Goal: Check status: Check status

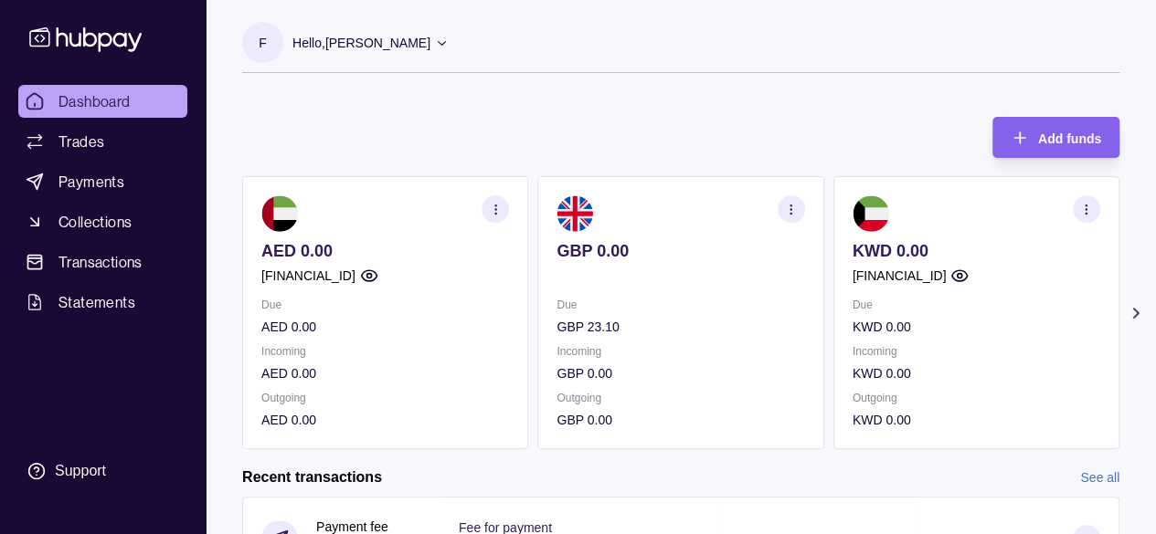
click at [1149, 315] on section "Add funds AED 0.00 [FINANCIAL_ID] Due AED 0.00 Incoming AED 0.00 Outgoing AED 0…" at bounding box center [681, 524] width 950 height 851
click at [1143, 316] on icon at bounding box center [1135, 313] width 18 height 18
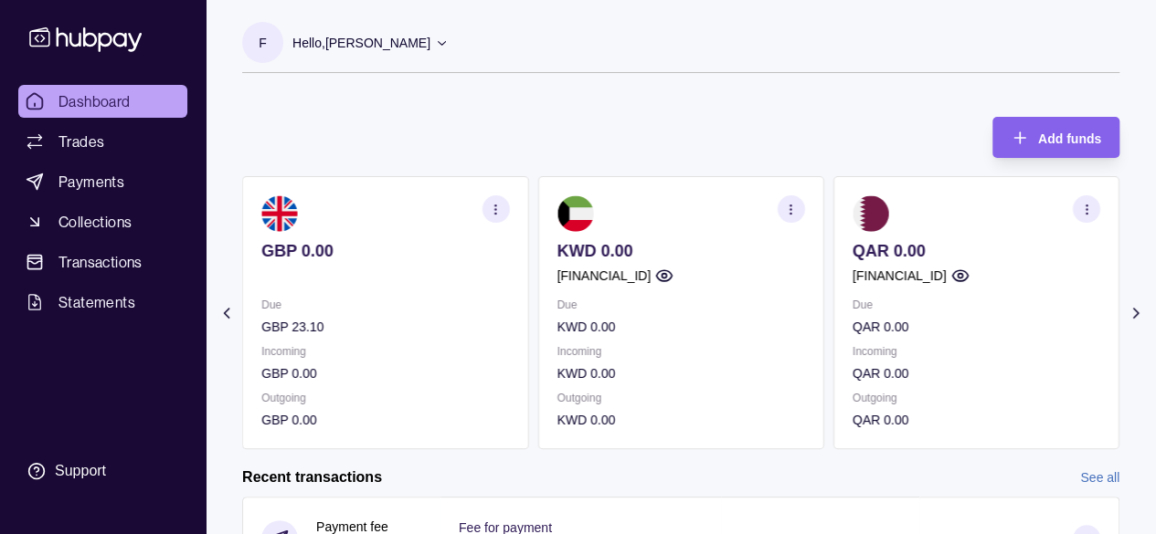
click at [1142, 318] on icon at bounding box center [1135, 313] width 18 height 18
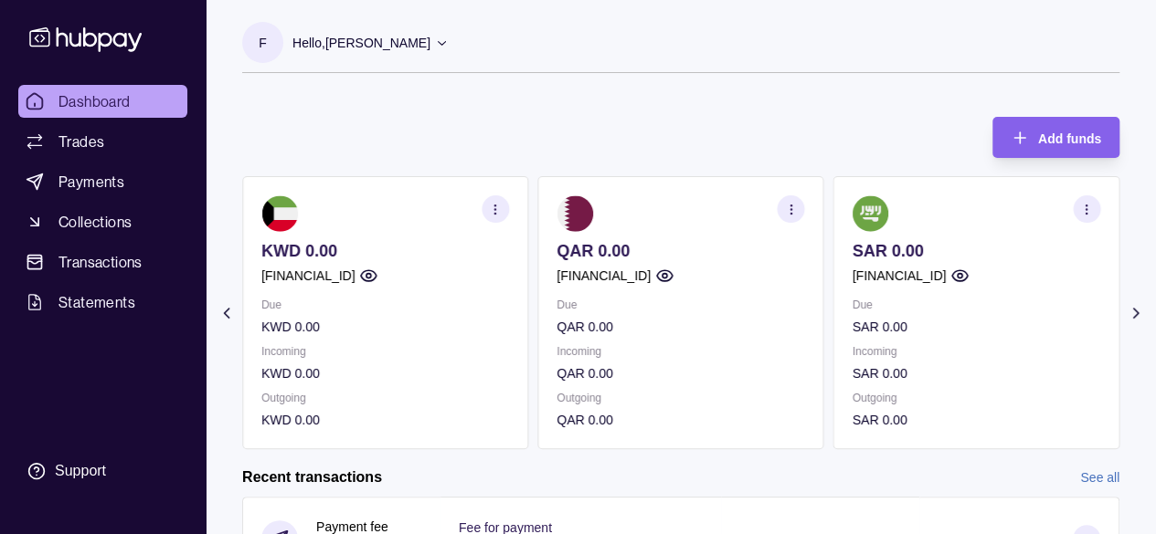
click at [1142, 318] on icon at bounding box center [1135, 313] width 18 height 18
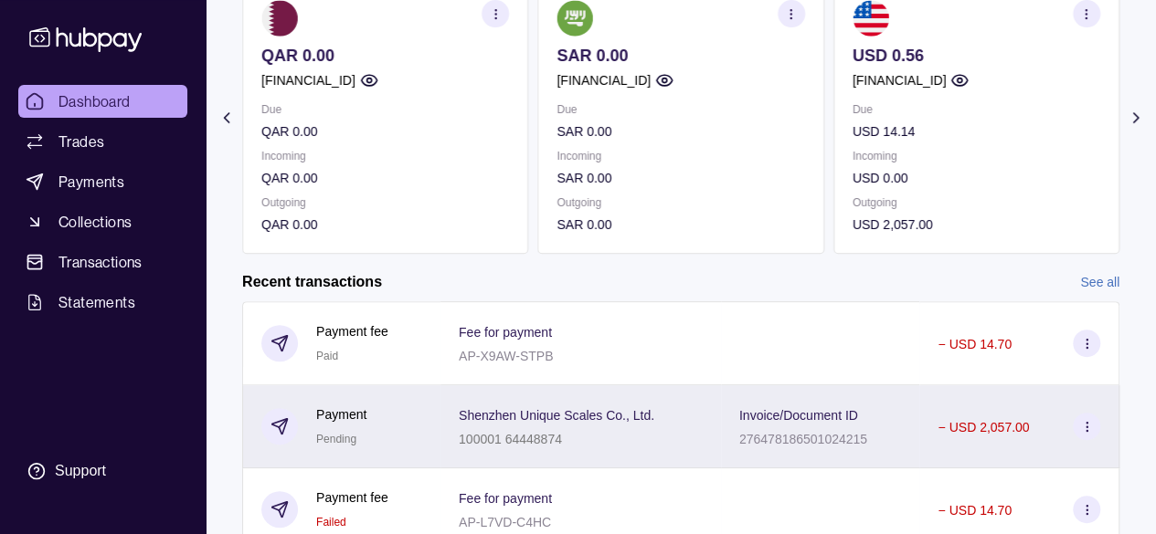
scroll to position [274, 0]
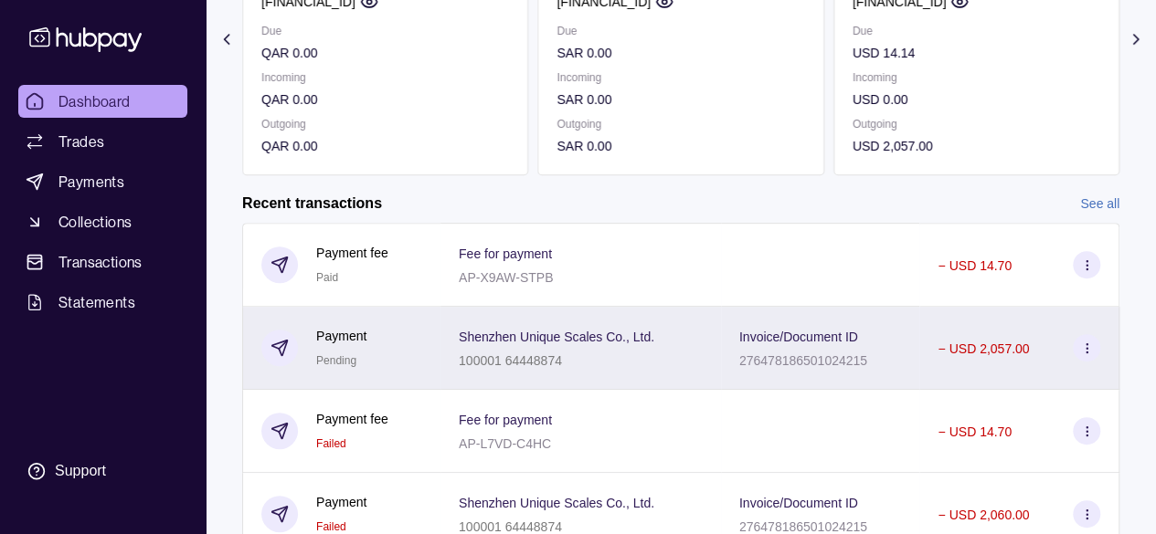
click at [1091, 352] on icon at bounding box center [1087, 349] width 14 height 14
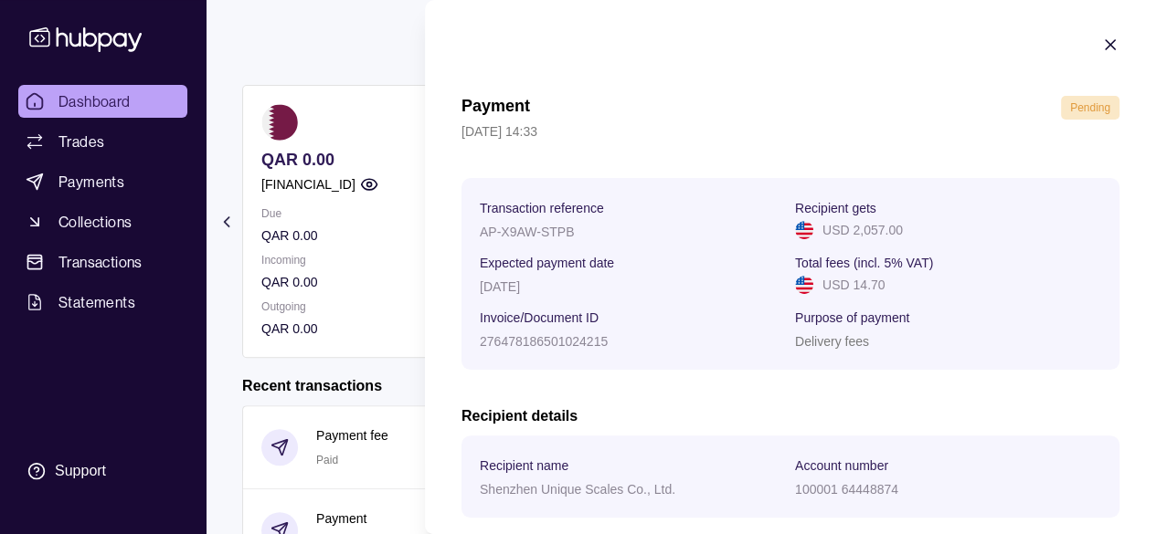
scroll to position [0, 0]
click at [1101, 44] on icon "button" at bounding box center [1110, 46] width 18 height 18
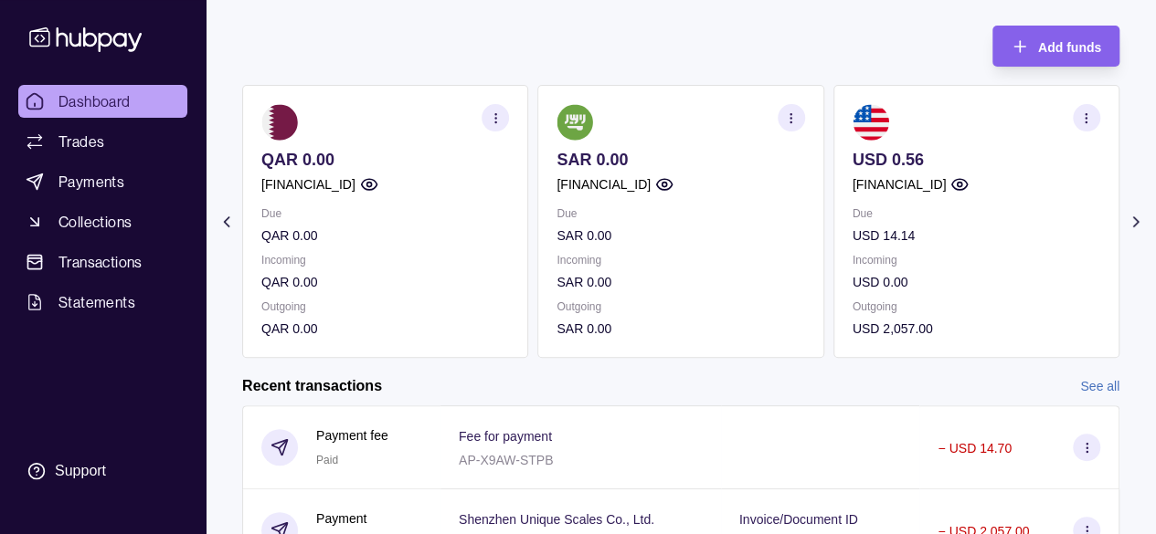
click at [1120, 218] on section "Add funds AED 0.00 [FINANCIAL_ID] Due AED 0.00 Incoming AED 0.00 Outgoing AED 0…" at bounding box center [681, 432] width 950 height 851
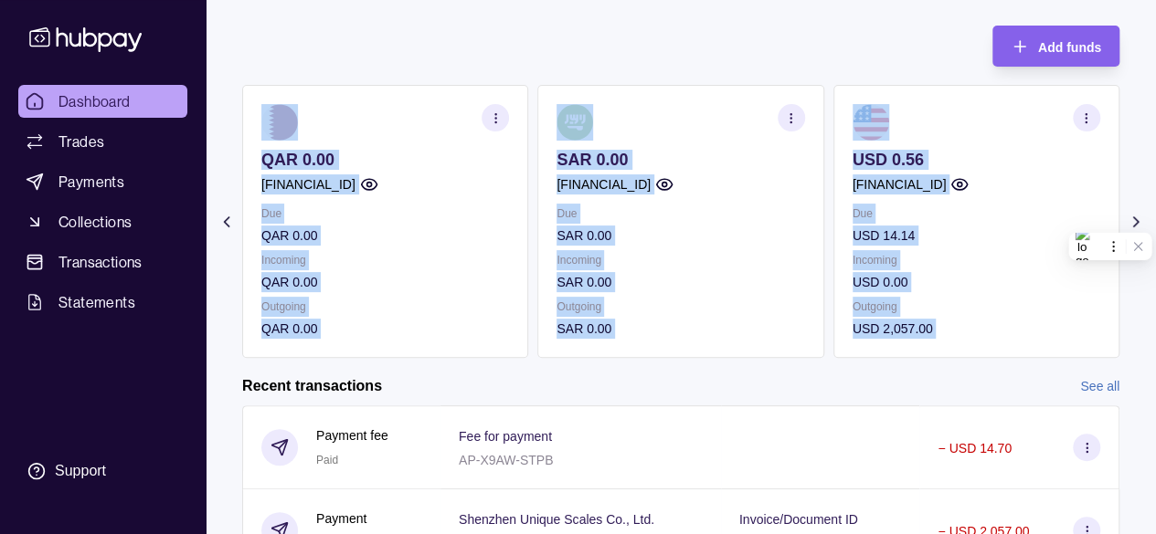
click at [1135, 220] on icon at bounding box center [1135, 222] width 18 height 18
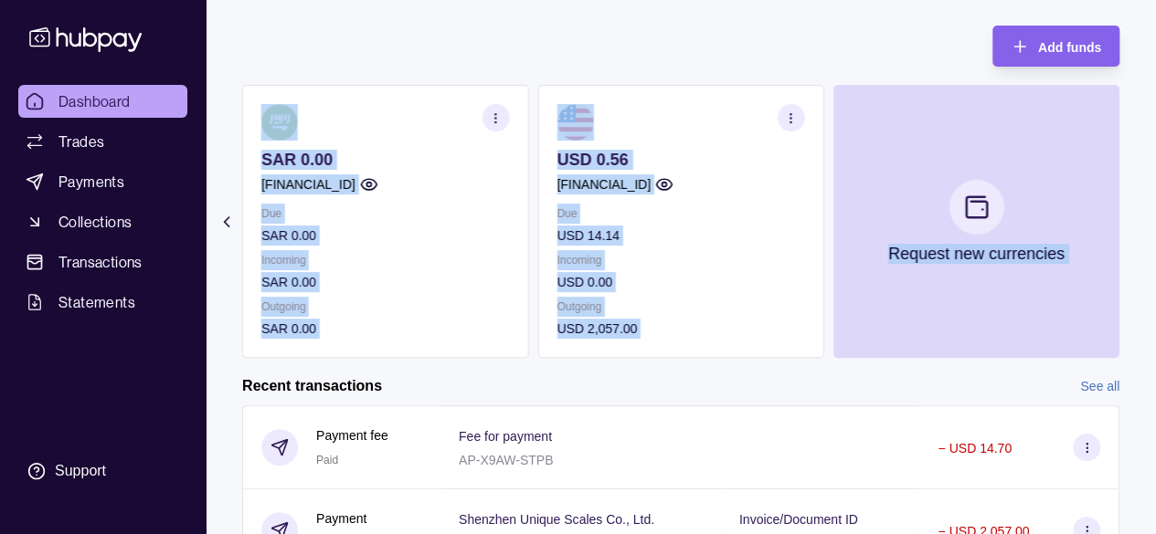
click at [1133, 222] on section "Add funds AED 0.00 [FINANCIAL_ID] Due AED 0.00 Incoming AED 0.00 Outgoing AED 0…" at bounding box center [681, 432] width 950 height 851
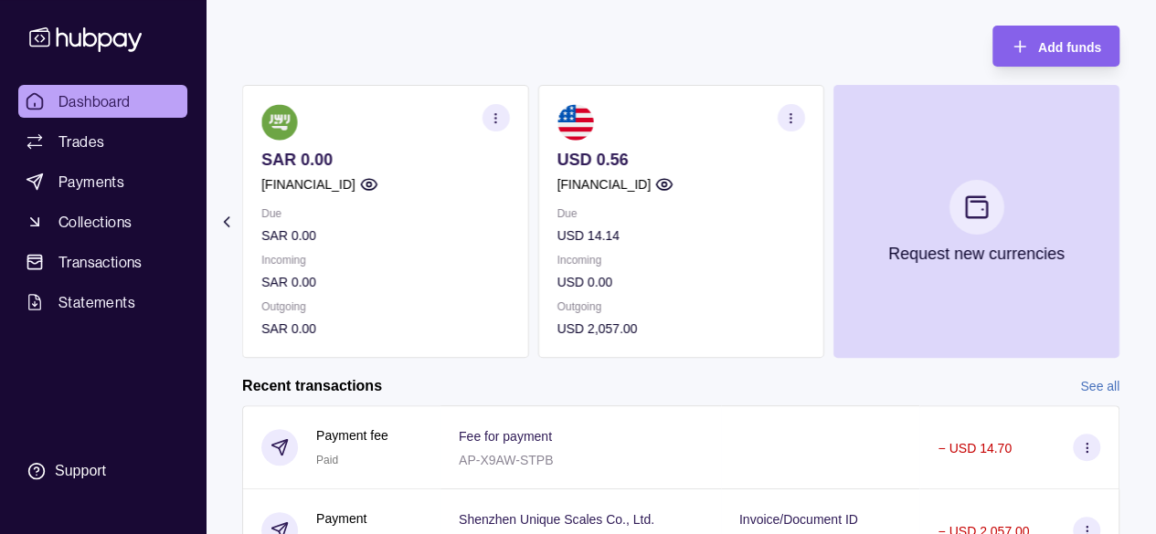
click at [946, 32] on div "Add funds AED 0.00 [FINANCIAL_ID] Due AED 0.00 Incoming AED 0.00 Outgoing AED 0…" at bounding box center [680, 182] width 877 height 351
